Goal: Task Accomplishment & Management: Use online tool/utility

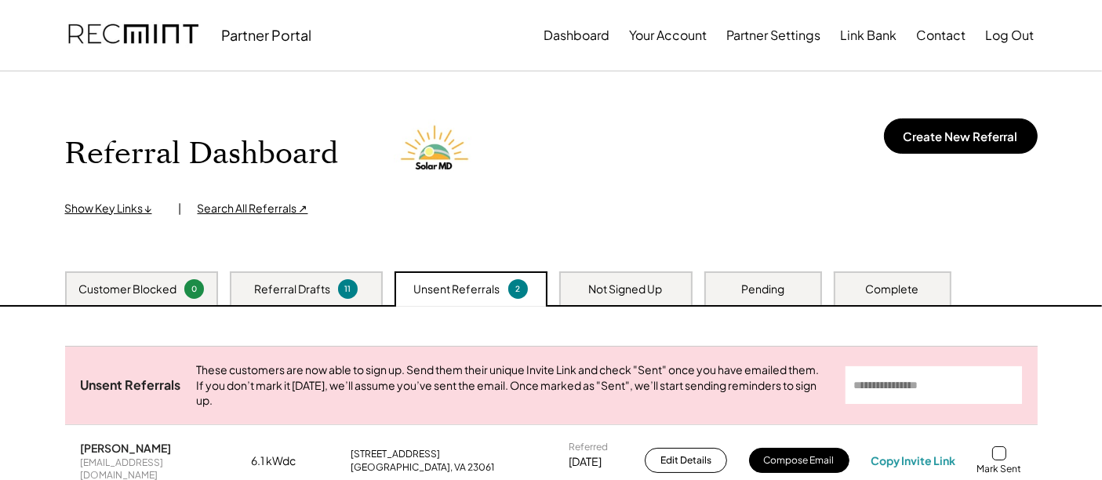
scroll to position [174, 0]
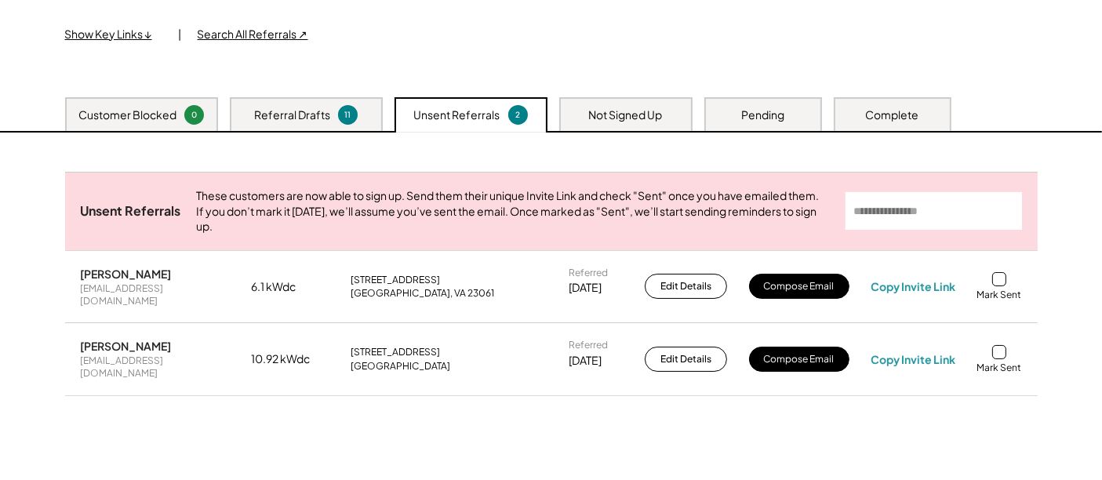
click at [156, 309] on div "Matthew McLaughlin mmlmmclaughlin@aol.com 6.1 kWdc 6384 Lime Plant Rd Glouceste…" at bounding box center [551, 286] width 972 height 71
click at [156, 299] on div "mmlmmclaughlin@aol.com" at bounding box center [155, 294] width 149 height 24
copy div "mmlmmclaughlin@aol.com"
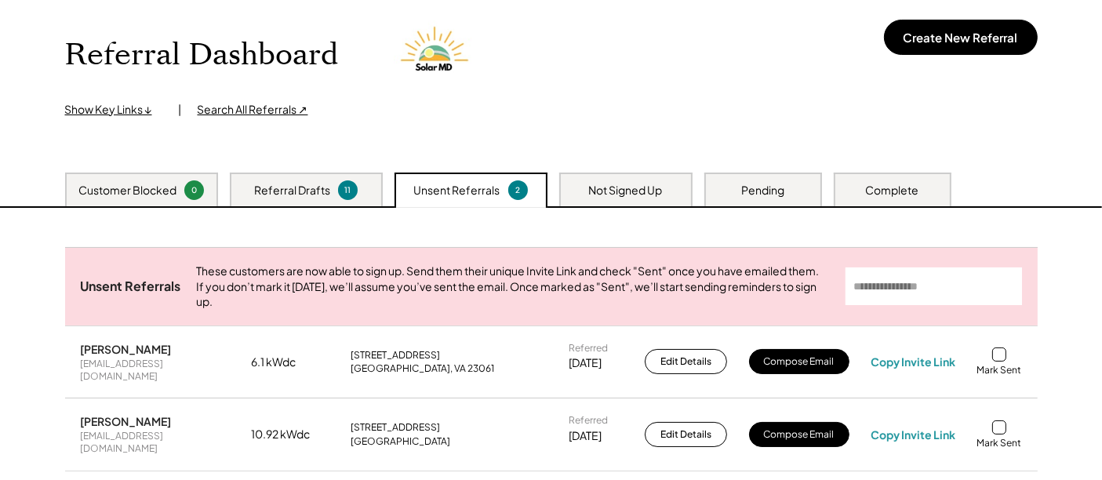
scroll to position [0, 0]
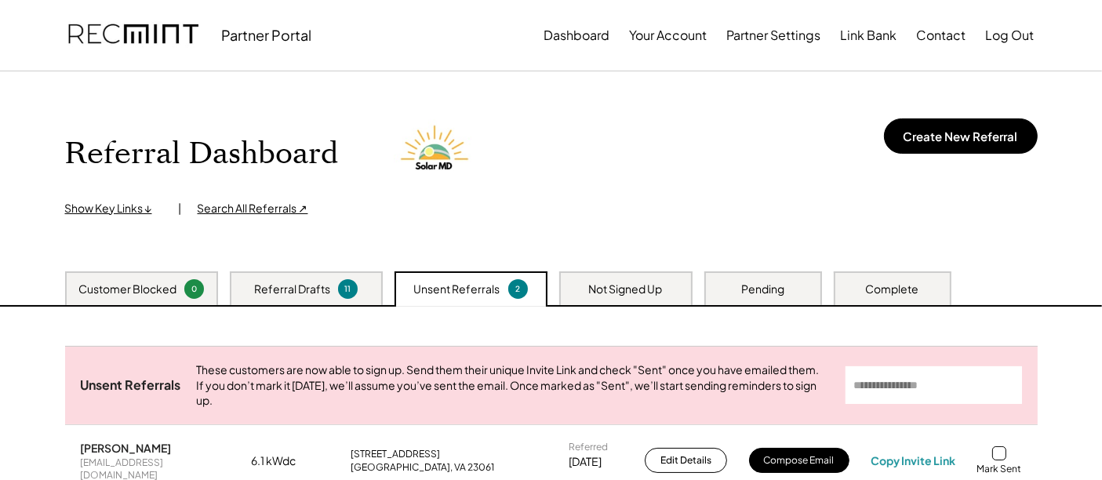
click at [600, 291] on div "Not Signed Up" at bounding box center [626, 289] width 74 height 16
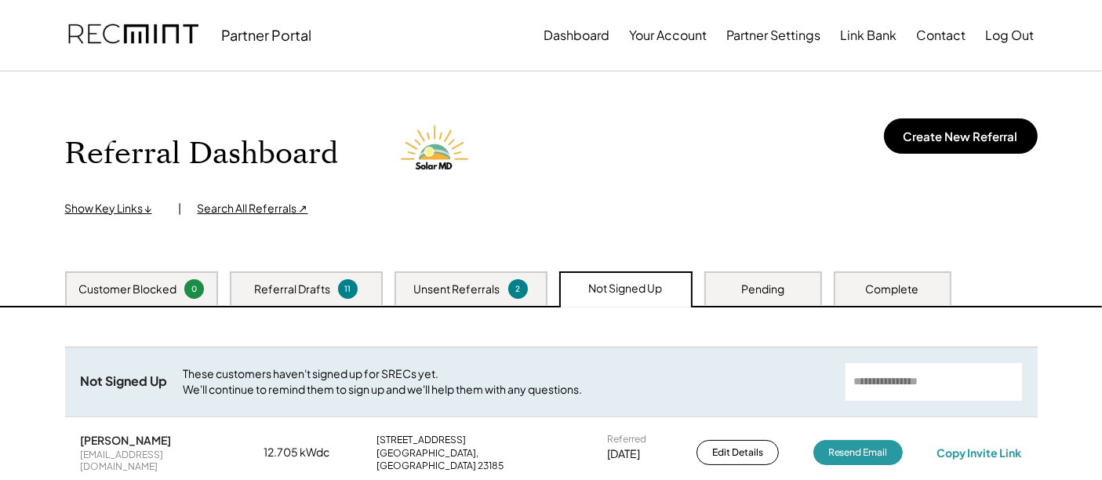
click at [481, 290] on div "Unsent Referrals" at bounding box center [457, 289] width 86 height 16
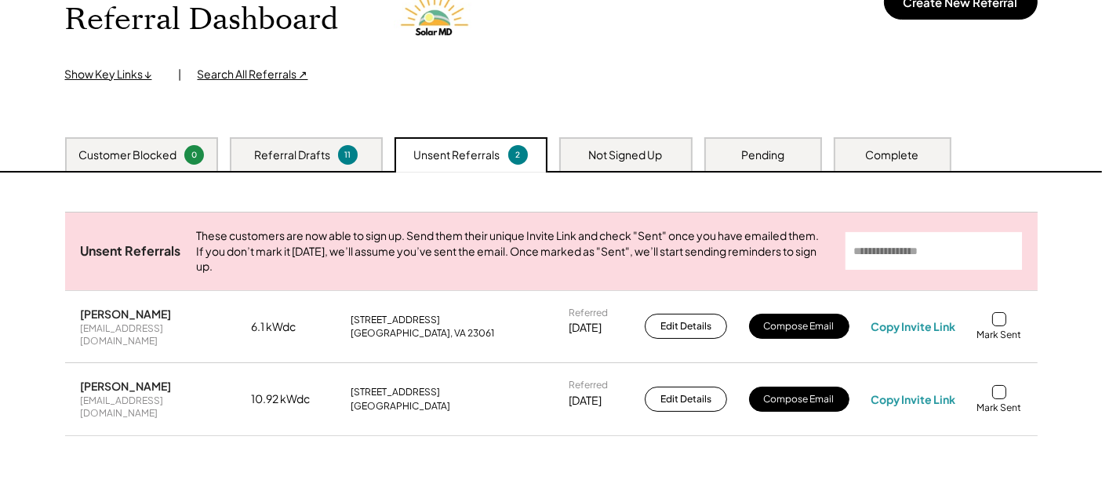
scroll to position [174, 0]
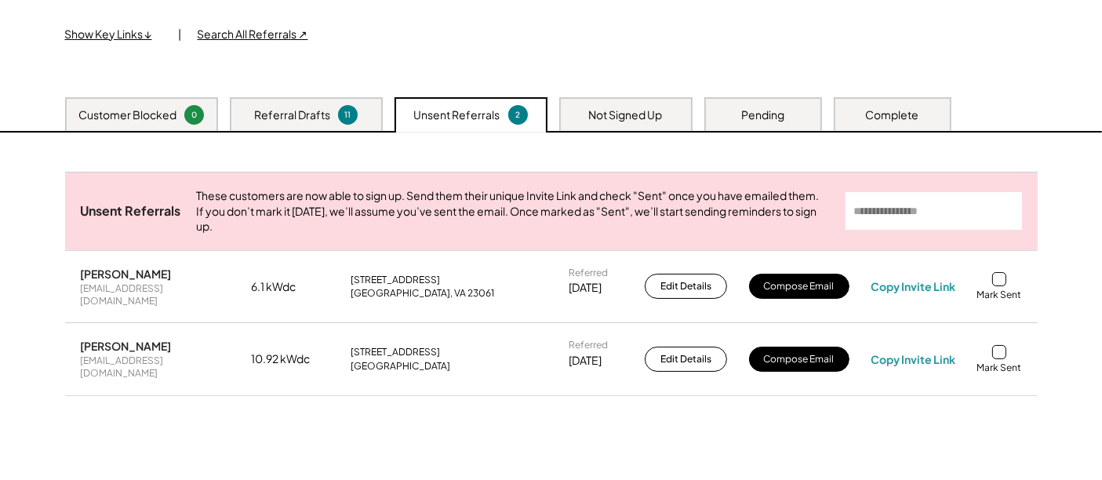
click at [1001, 286] on div at bounding box center [999, 279] width 14 height 14
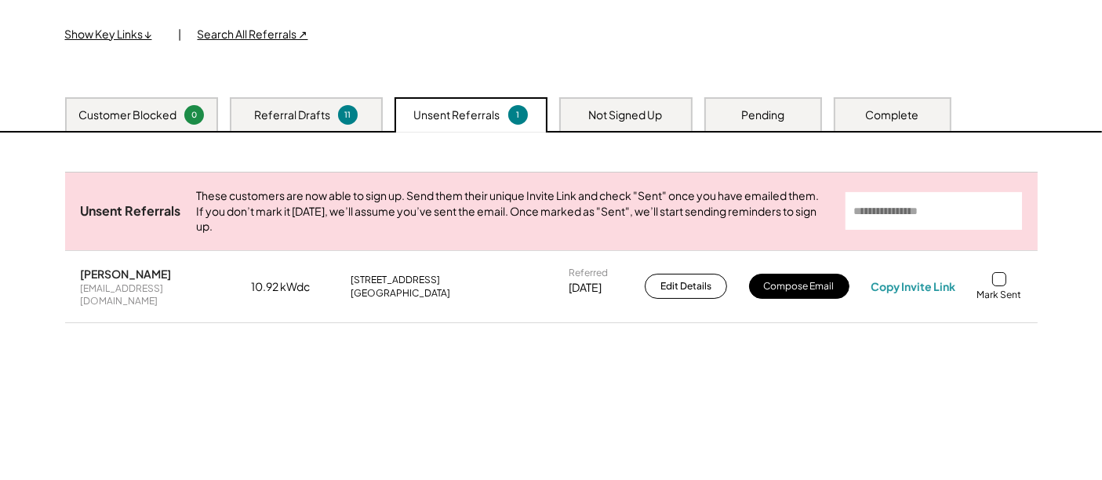
drag, startPoint x: 671, startPoint y: 60, endPoint x: 674, endPoint y: 68, distance: 9.2
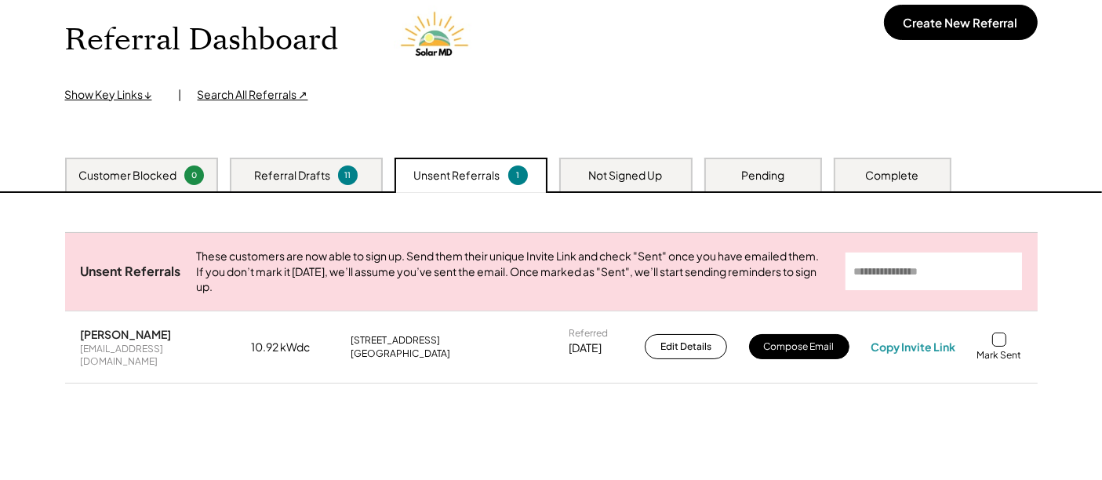
scroll to position [87, 0]
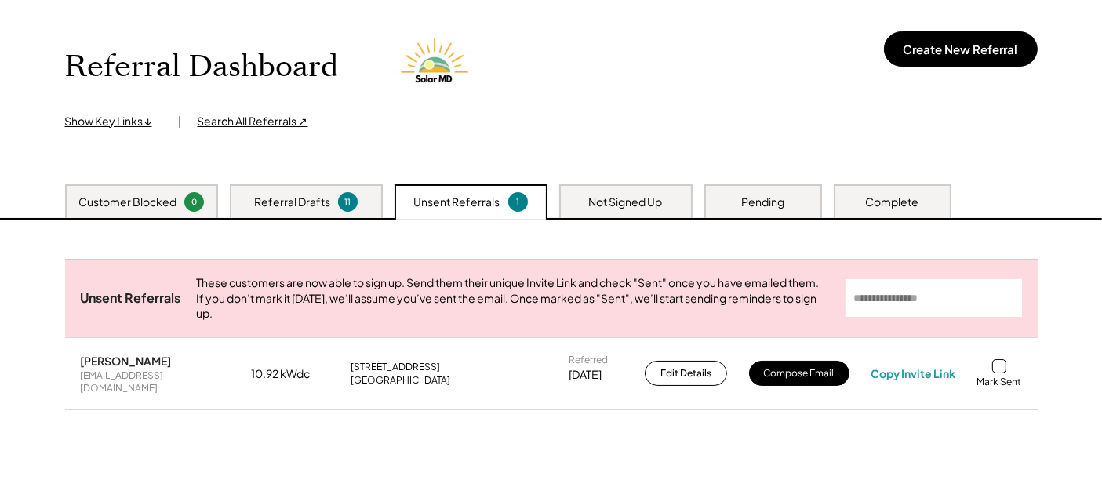
click at [677, 110] on div "Referral Dashboard Show Key Links ↓ | Search All Referrals ↗ Create New Referral" at bounding box center [551, 77] width 972 height 106
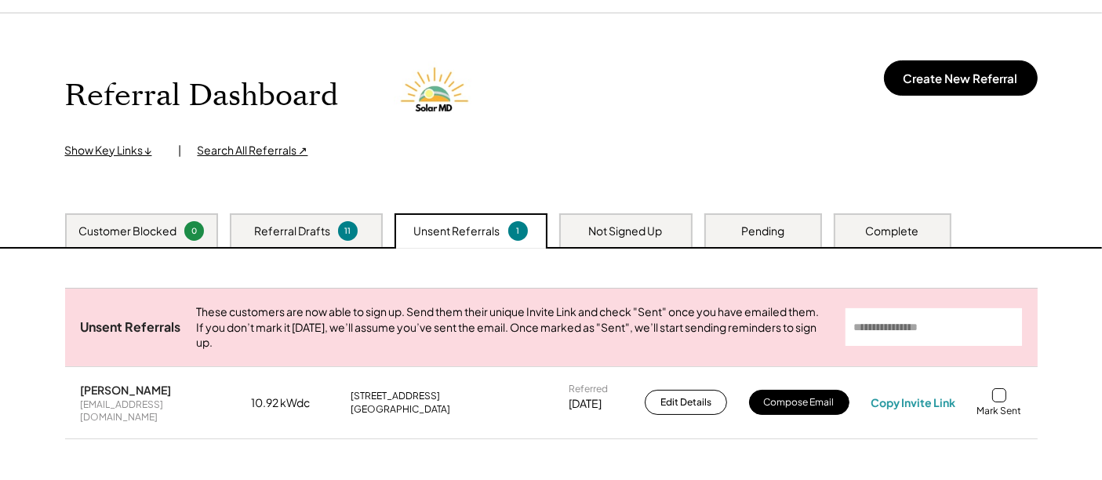
scroll to position [0, 0]
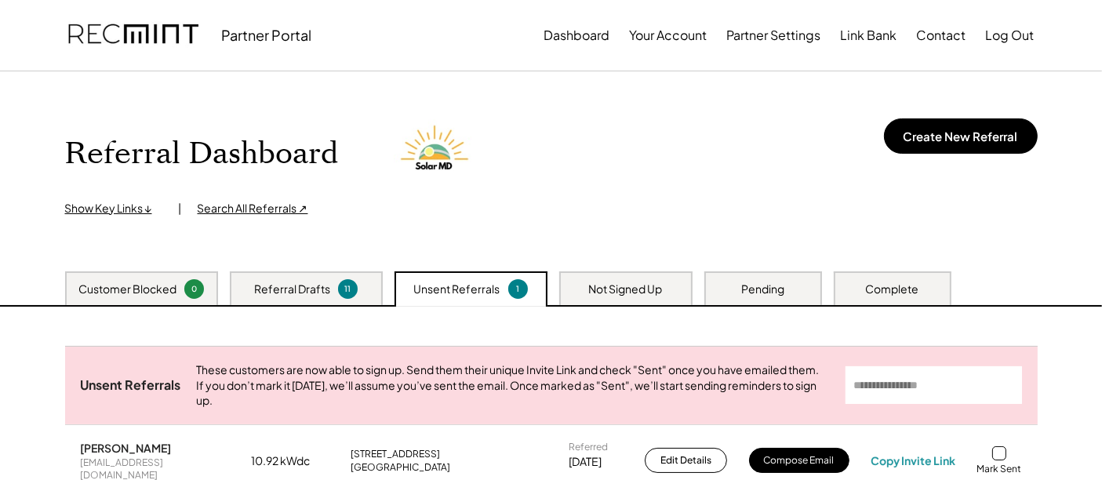
click at [721, 154] on div "Referral Dashboard Show Key Links ↓ | Search All Referrals ↗ Create New Referral" at bounding box center [551, 164] width 972 height 106
click at [702, 209] on div "Referral Dashboard Show Key Links ↓ | Search All Referrals ↗ Create New Referral" at bounding box center [551, 164] width 972 height 106
click at [690, 155] on div "Referral Dashboard Show Key Links ↓ | Search All Referrals ↗ Create New Referral" at bounding box center [551, 164] width 972 height 106
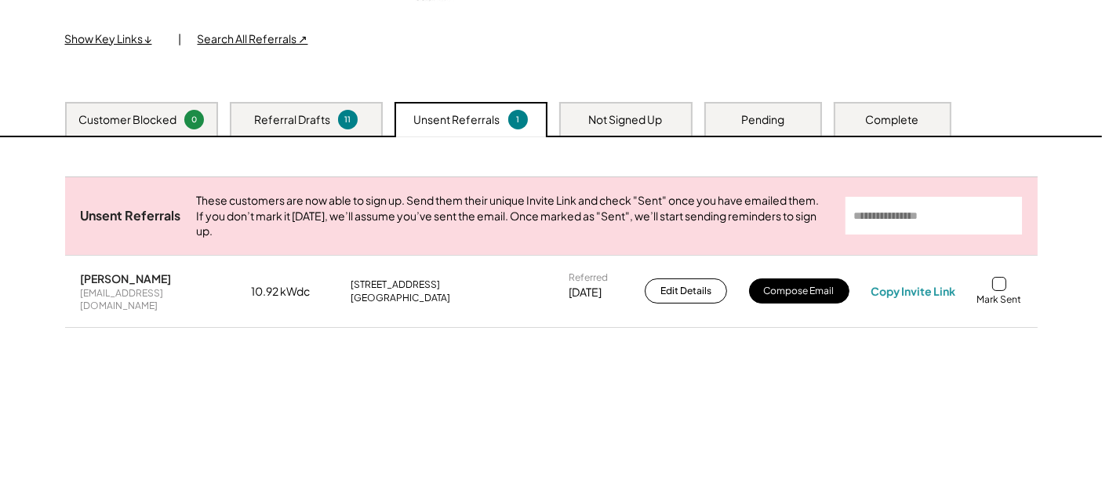
scroll to position [87, 0]
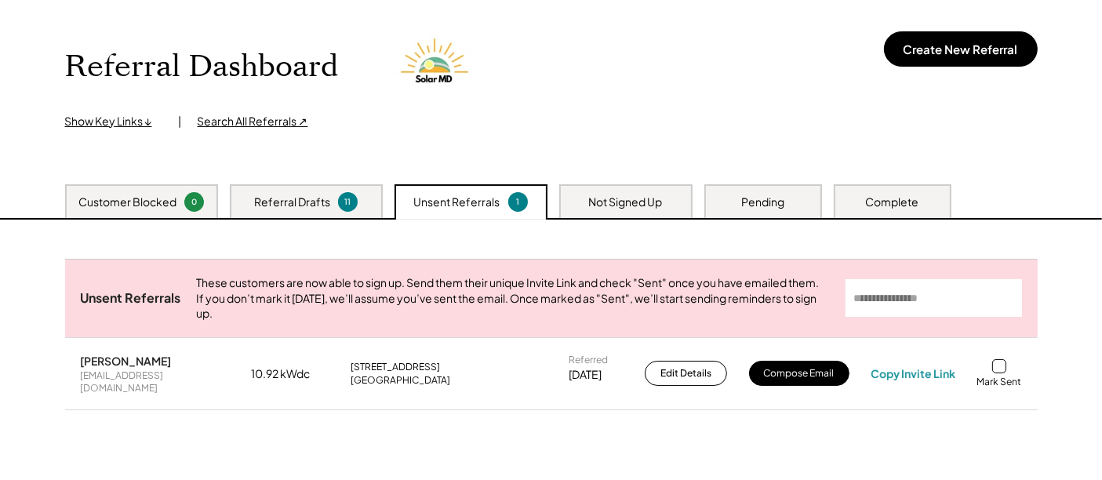
click at [703, 68] on div "Referral Dashboard Show Key Links ↓ | Search All Referrals ↗ Create New Referral" at bounding box center [551, 77] width 972 height 106
click at [945, 28] on div "Referral Dashboard Show Key Links ↓ | Search All Referrals ↗ Create New Referral" at bounding box center [551, 77] width 972 height 106
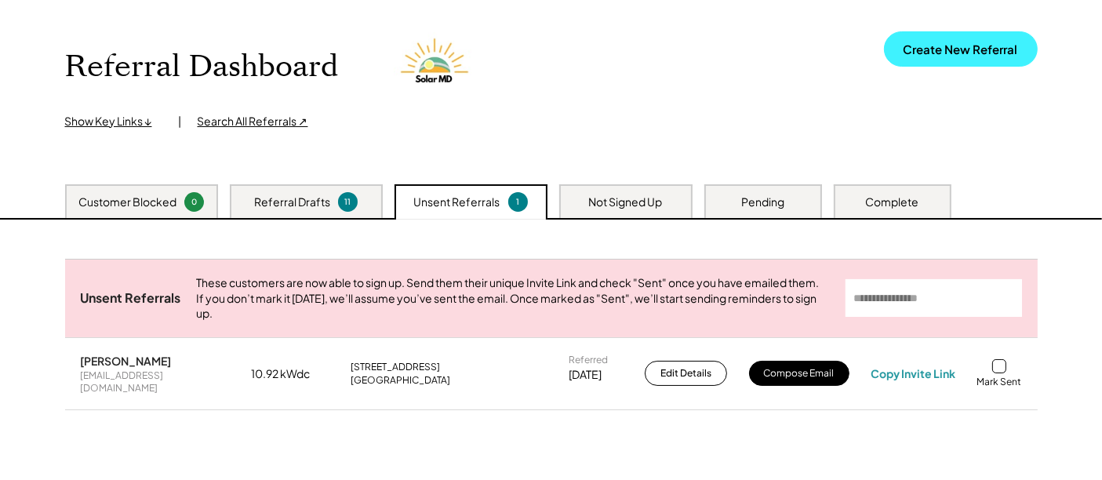
click at [949, 46] on button "Create New Referral" at bounding box center [961, 48] width 154 height 35
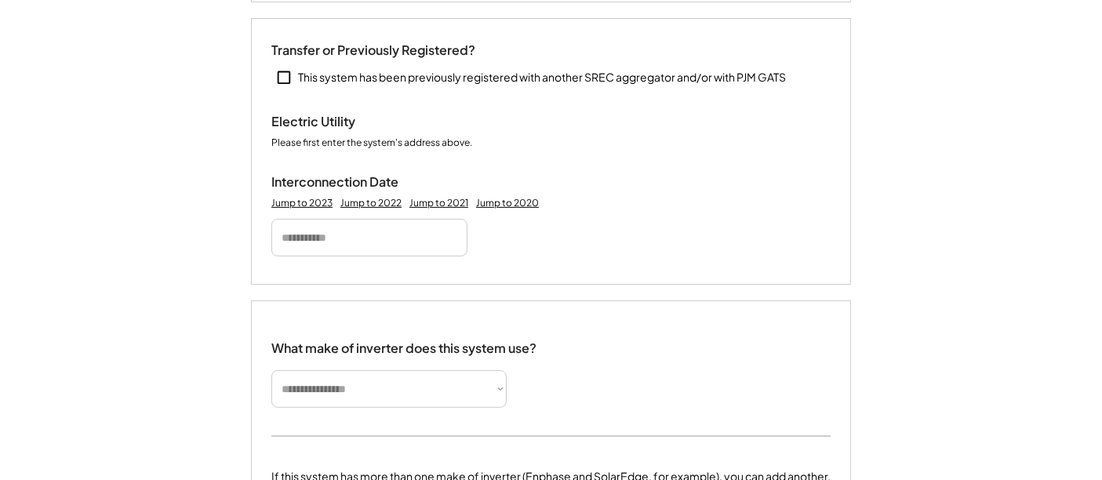
scroll to position [871, 0]
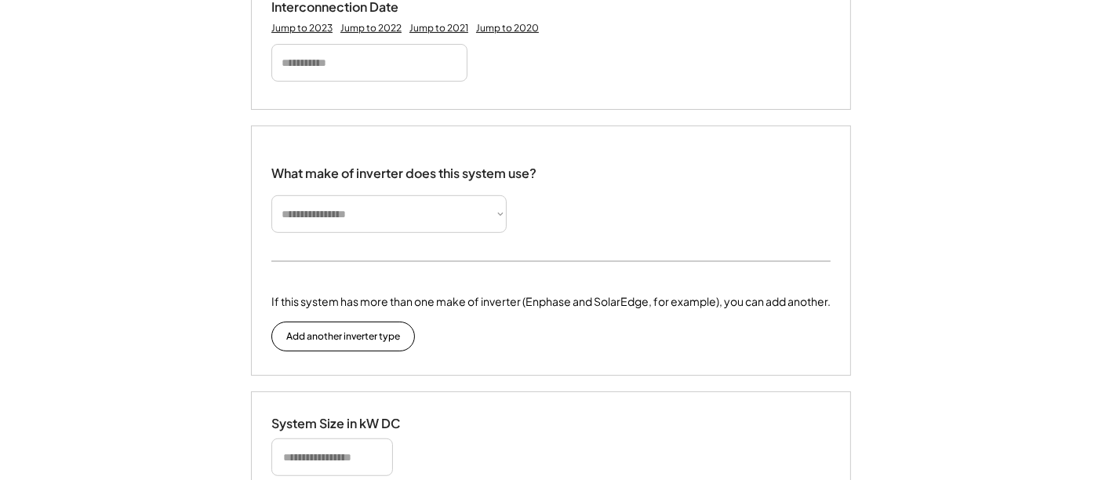
click at [421, 217] on select "**********" at bounding box center [388, 214] width 235 height 38
select select "**********"
click at [271, 195] on select "**********" at bounding box center [388, 214] width 235 height 38
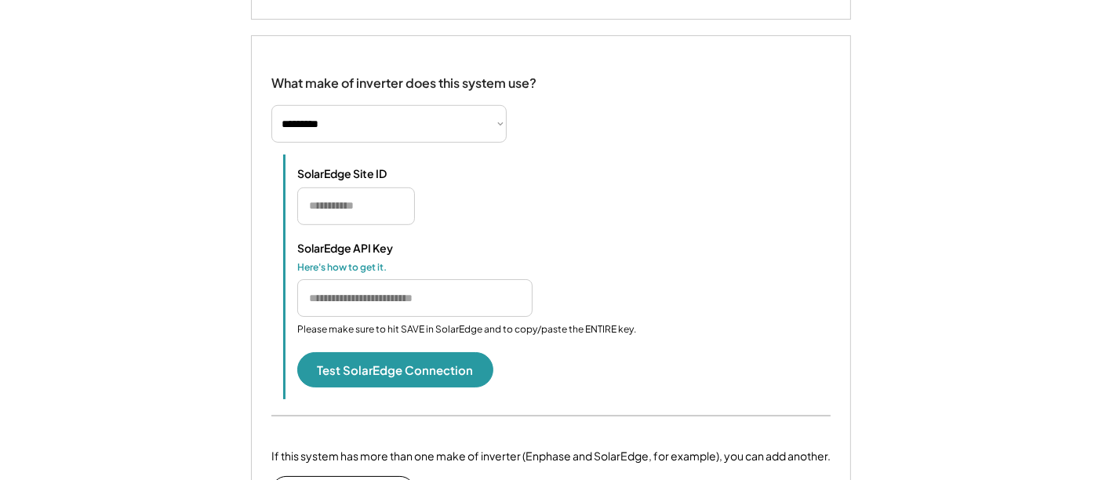
scroll to position [958, 0]
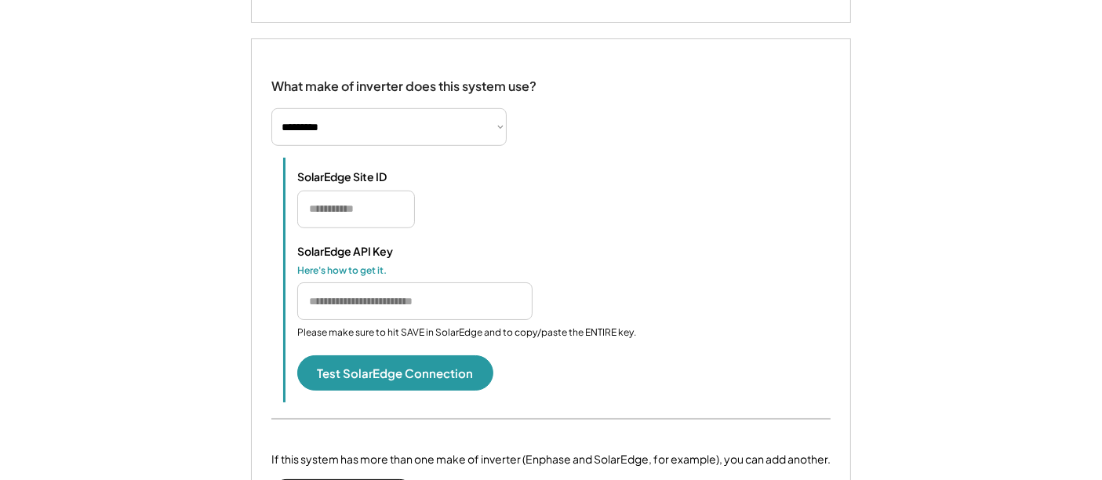
click at [354, 303] on input "input" at bounding box center [414, 301] width 235 height 38
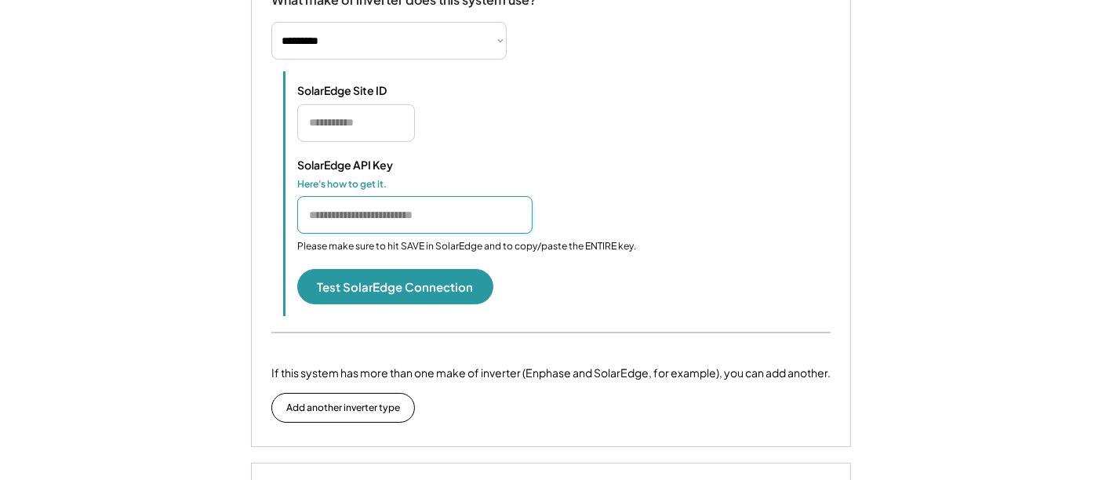
scroll to position [1045, 0]
click at [539, 158] on div "SolarEdge API Key Here's how to get it. Please make sure to hit SAVE in SolarEd…" at bounding box center [563, 205] width 533 height 96
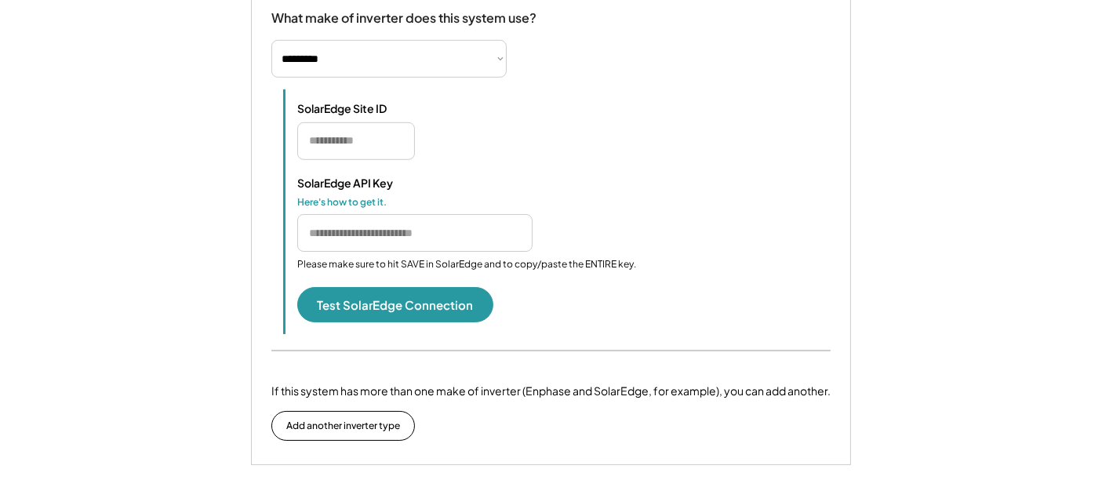
scroll to position [950, 0]
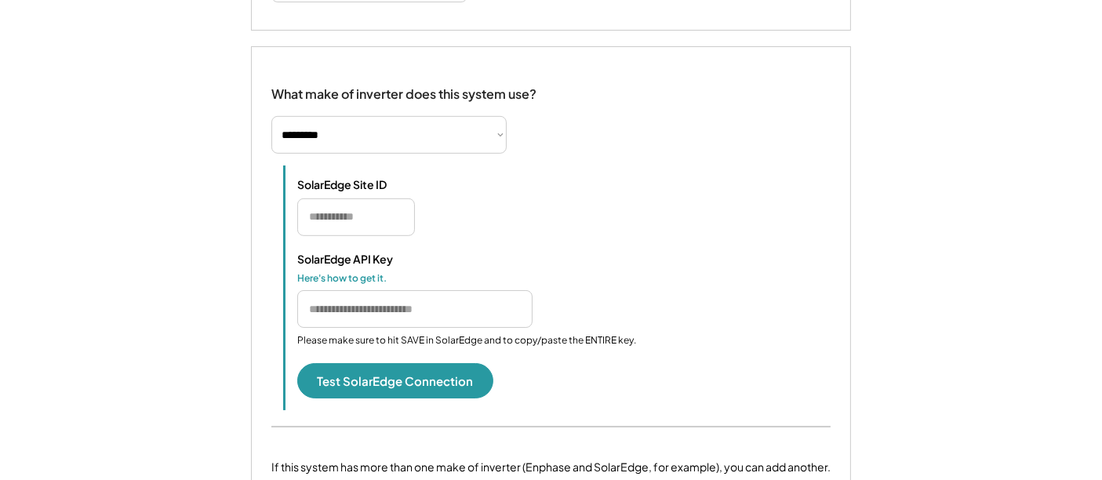
click at [394, 231] on input "input" at bounding box center [356, 217] width 118 height 38
paste input "*******"
type input "*******"
click at [396, 317] on input "input" at bounding box center [414, 309] width 235 height 38
paste input "**********"
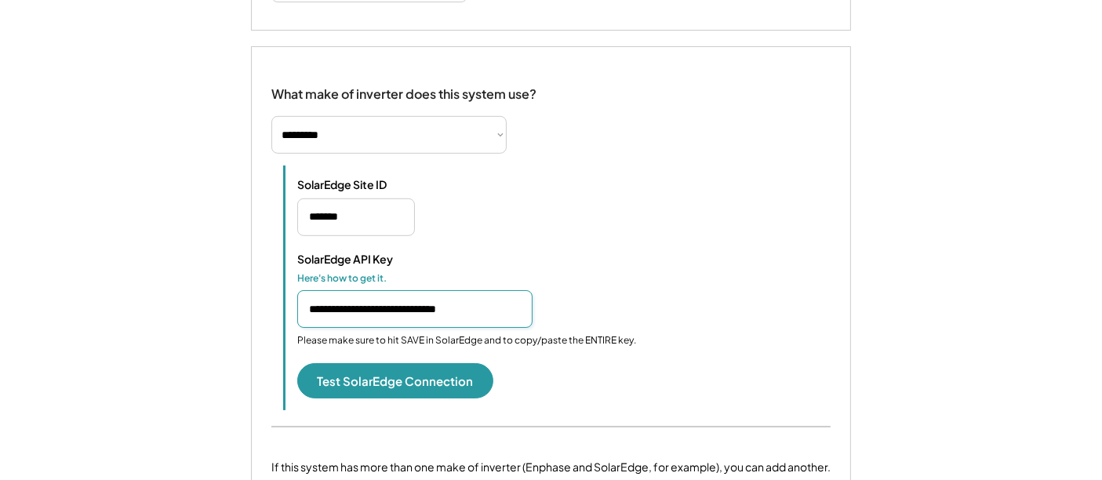
scroll to position [0, 11]
type input "**********"
click at [705, 210] on div "SolarEdge Site ID" at bounding box center [563, 206] width 533 height 58
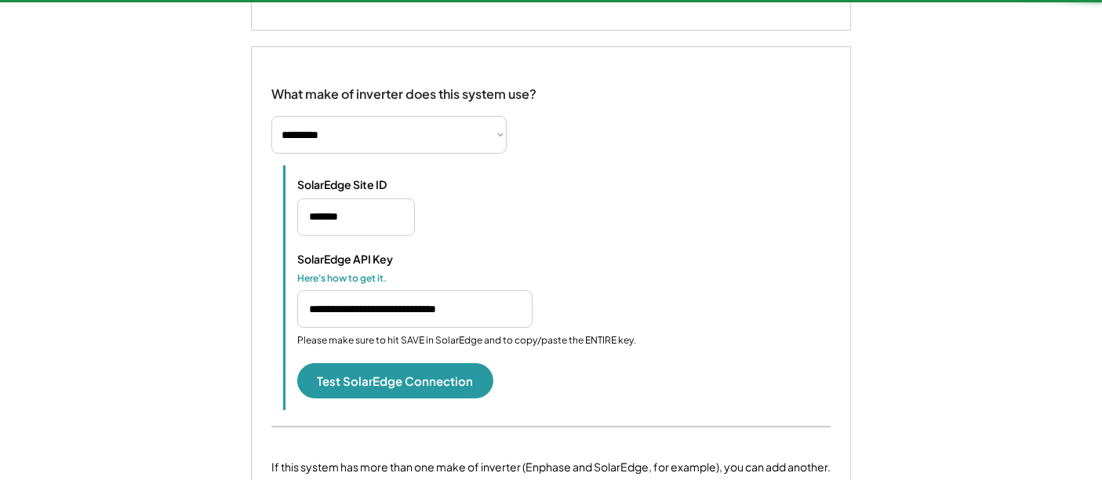
scroll to position [1037, 0]
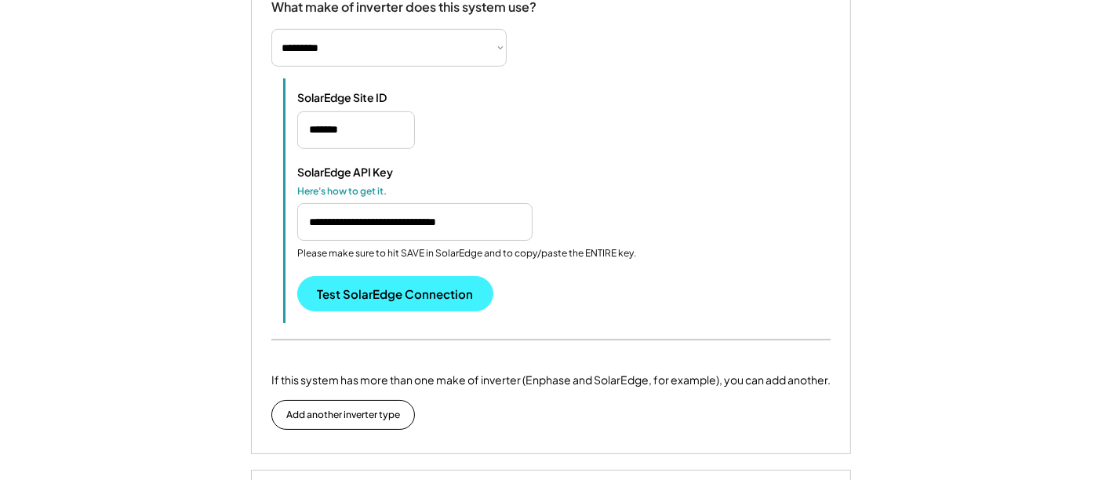
click at [438, 296] on button "Test SolarEdge Connection" at bounding box center [395, 293] width 196 height 35
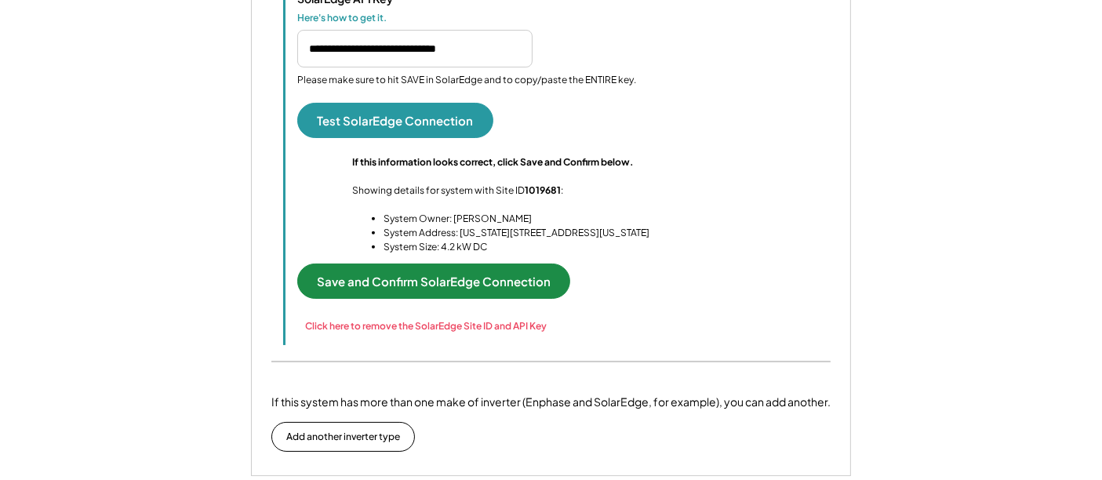
scroll to position [1211, 0]
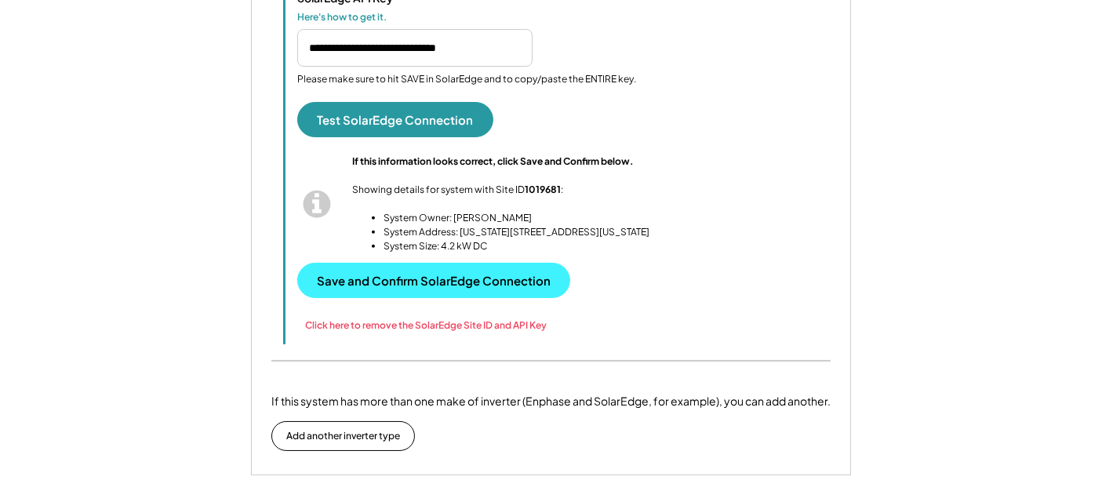
click at [503, 274] on button "Save and Confirm SolarEdge Connection" at bounding box center [433, 280] width 273 height 35
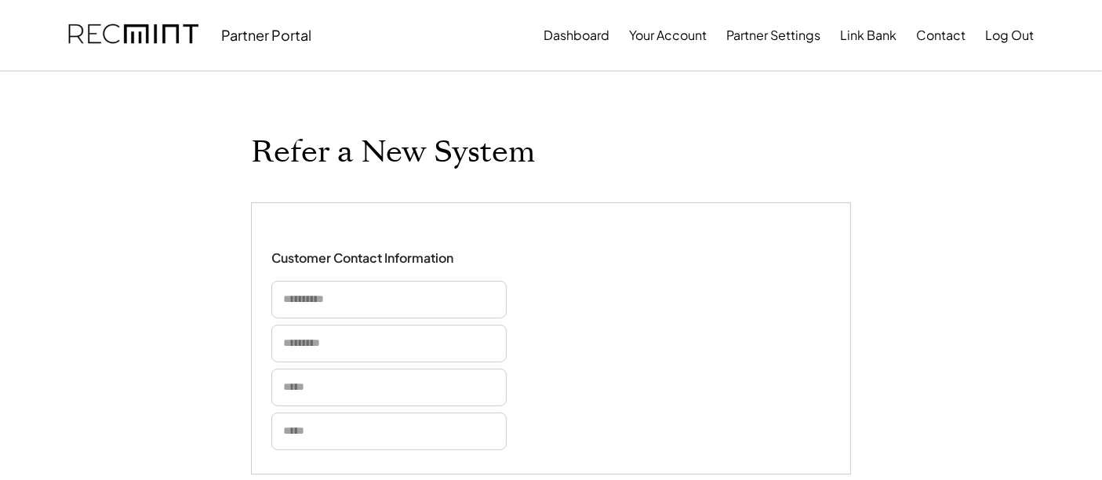
scroll to position [87, 0]
